Goal: Task Accomplishment & Management: Use online tool/utility

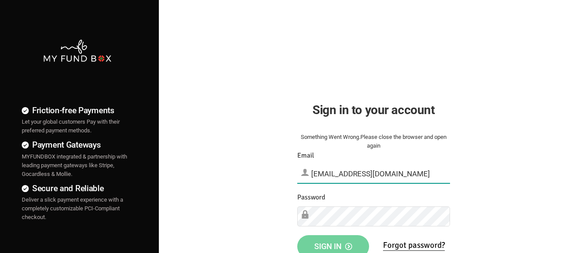
type input "[EMAIL_ADDRESS][DOMAIN_NAME]"
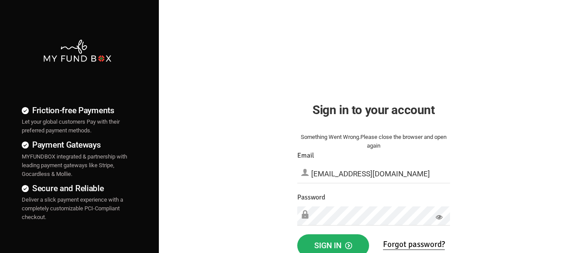
click at [333, 243] on span "Sign in" at bounding box center [333, 245] width 38 height 9
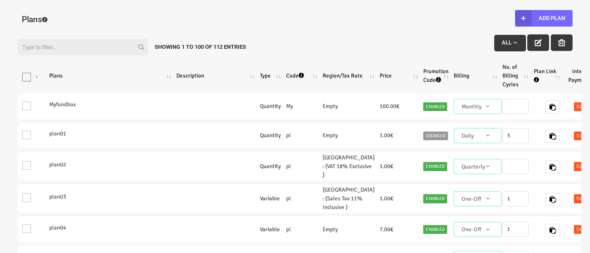
select select "100"
click at [543, 18] on button "Add Plan" at bounding box center [543, 18] width 57 height 17
type input "100"
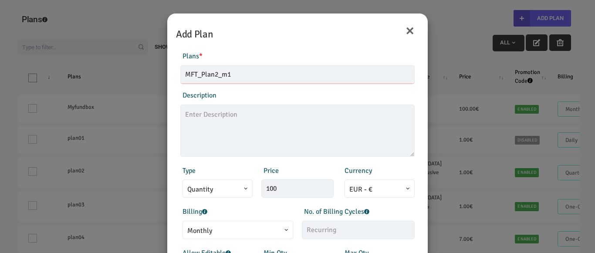
type input "MFT_Plan2_m1"
type textarea "MFT_Plan2_description"
